Goal: Task Accomplishment & Management: Use online tool/utility

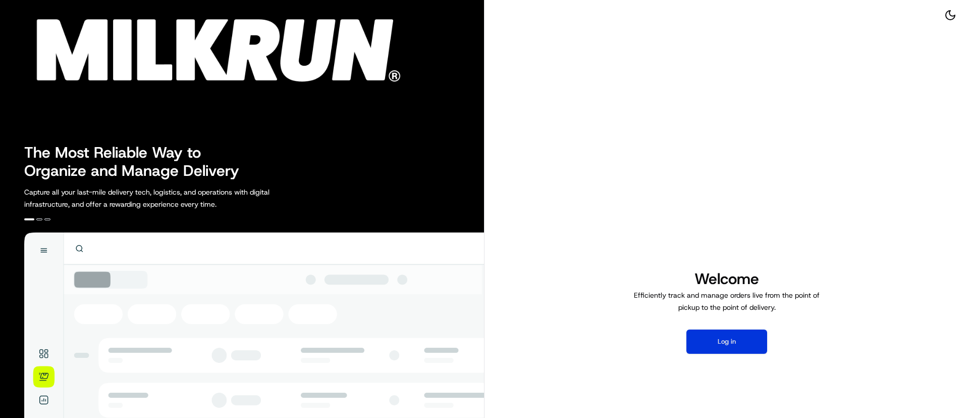
click at [718, 344] on button "Log in" at bounding box center [727, 341] width 81 height 24
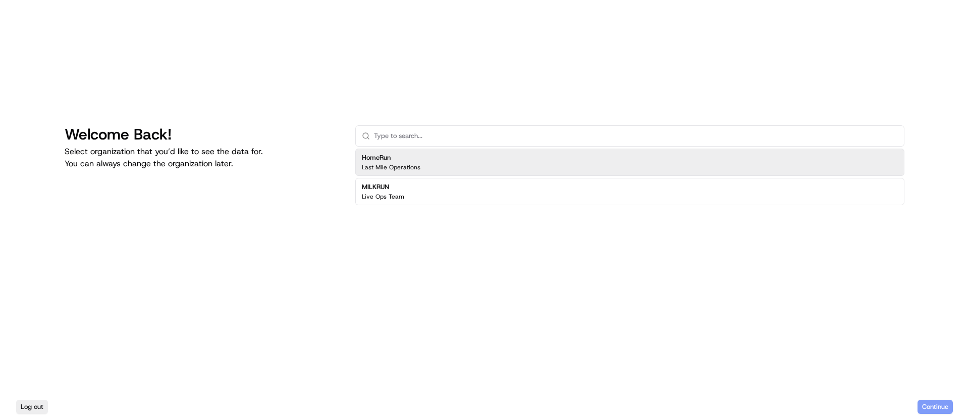
click at [498, 161] on div "HomeRun Last Mile Operations" at bounding box center [629, 161] width 549 height 27
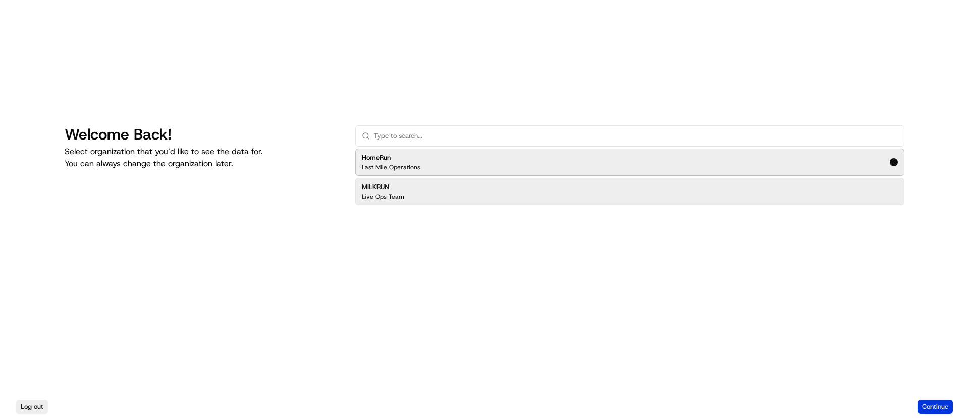
click at [932, 404] on button "Continue" at bounding box center [935, 406] width 35 height 14
